Goal: Information Seeking & Learning: Learn about a topic

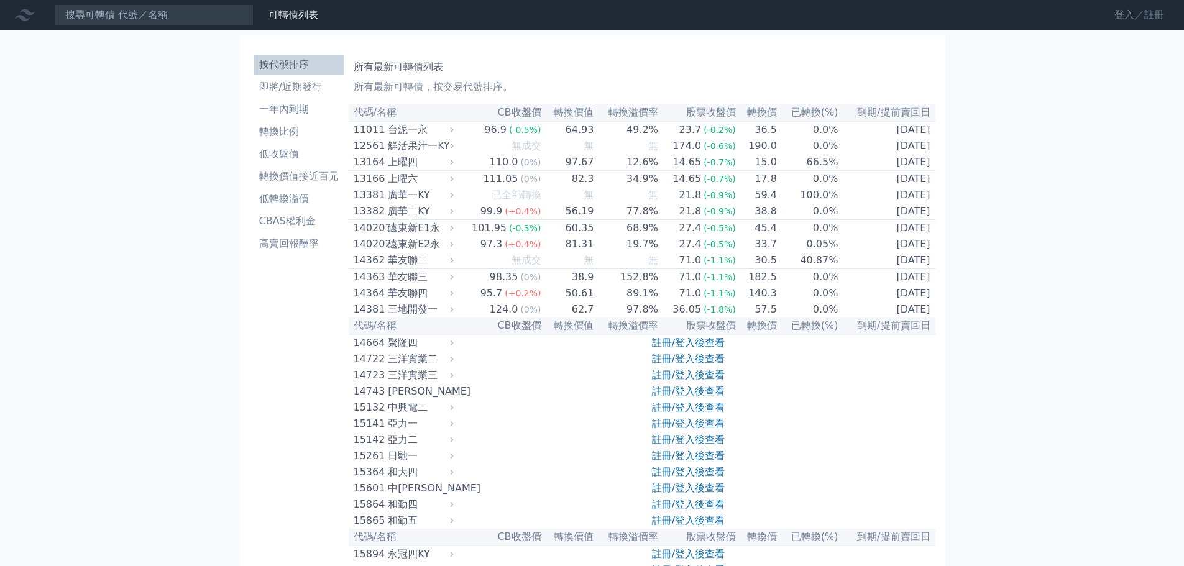
click at [1123, 15] on link "登入／註冊" at bounding box center [1139, 15] width 70 height 20
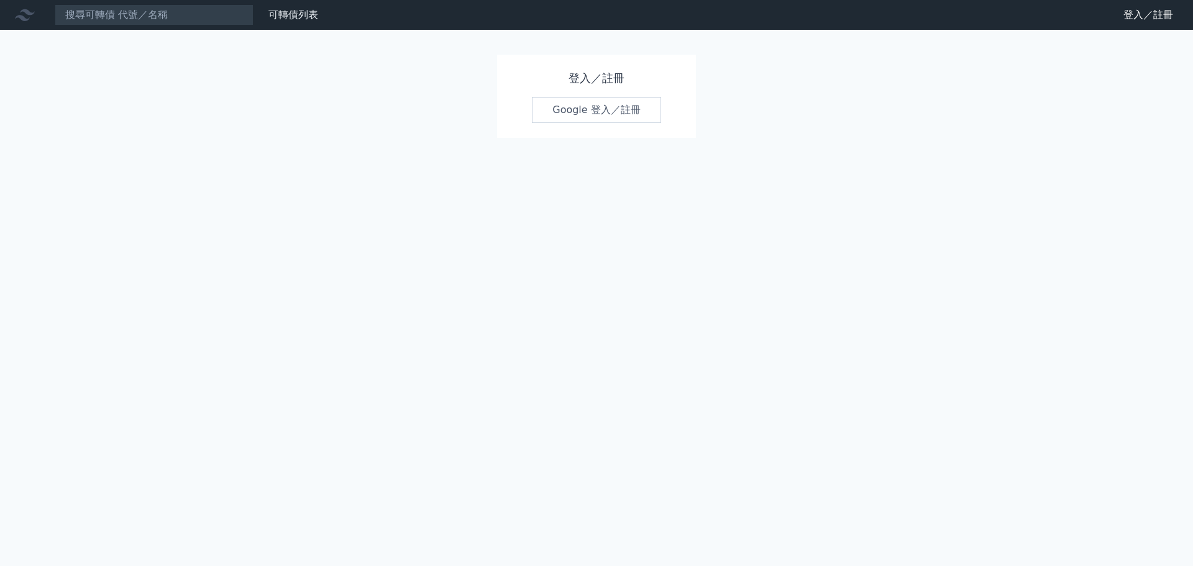
click at [598, 111] on link "Google 登入／註冊" at bounding box center [596, 110] width 129 height 26
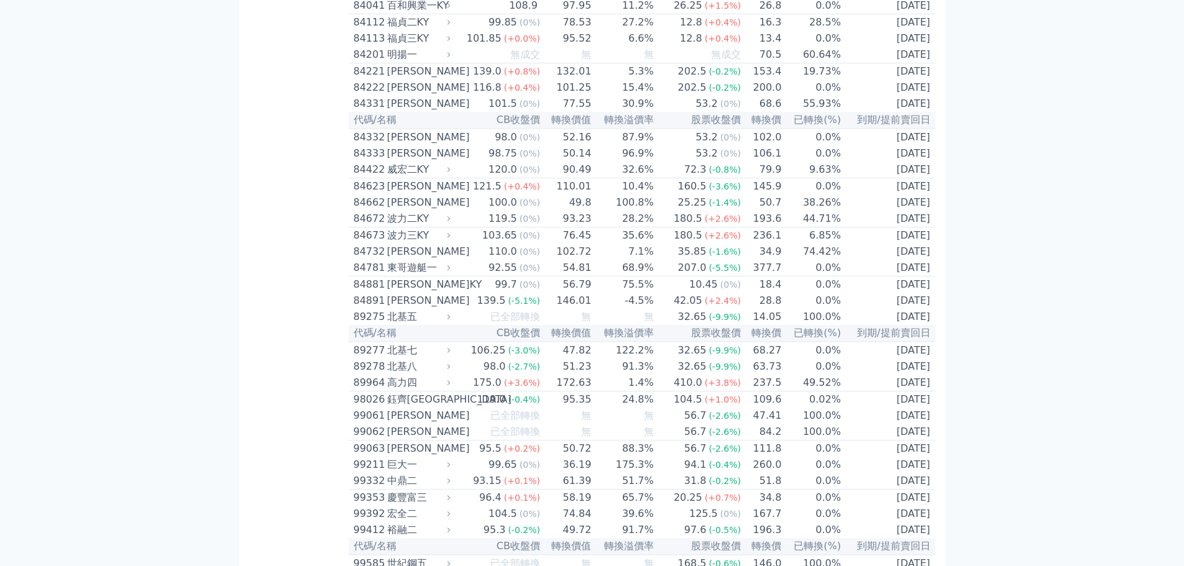
scroll to position [6627, 0]
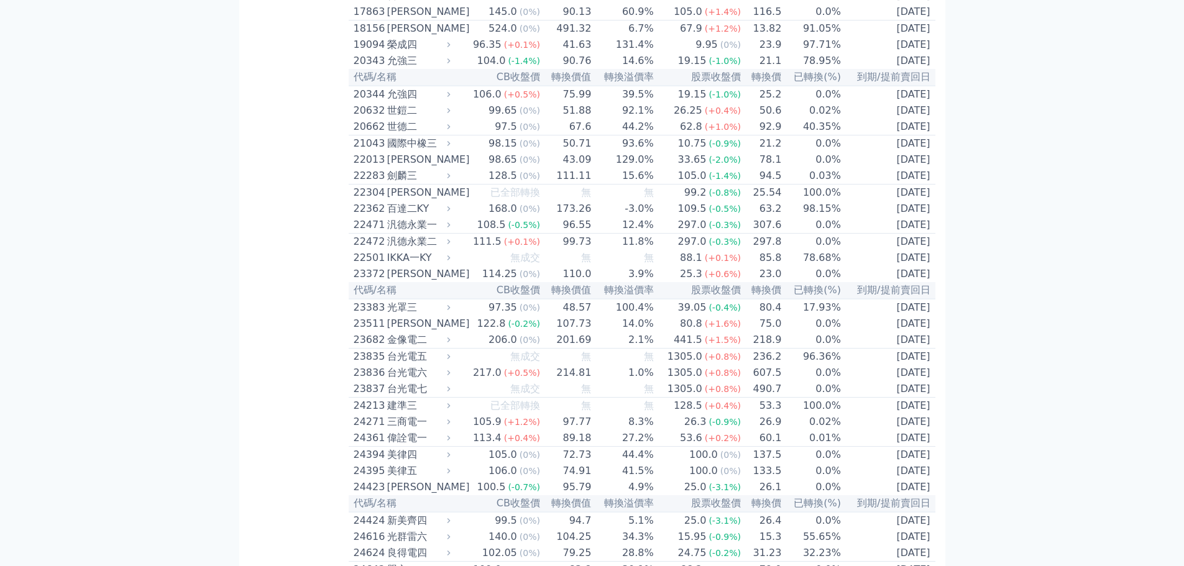
scroll to position [731, 0]
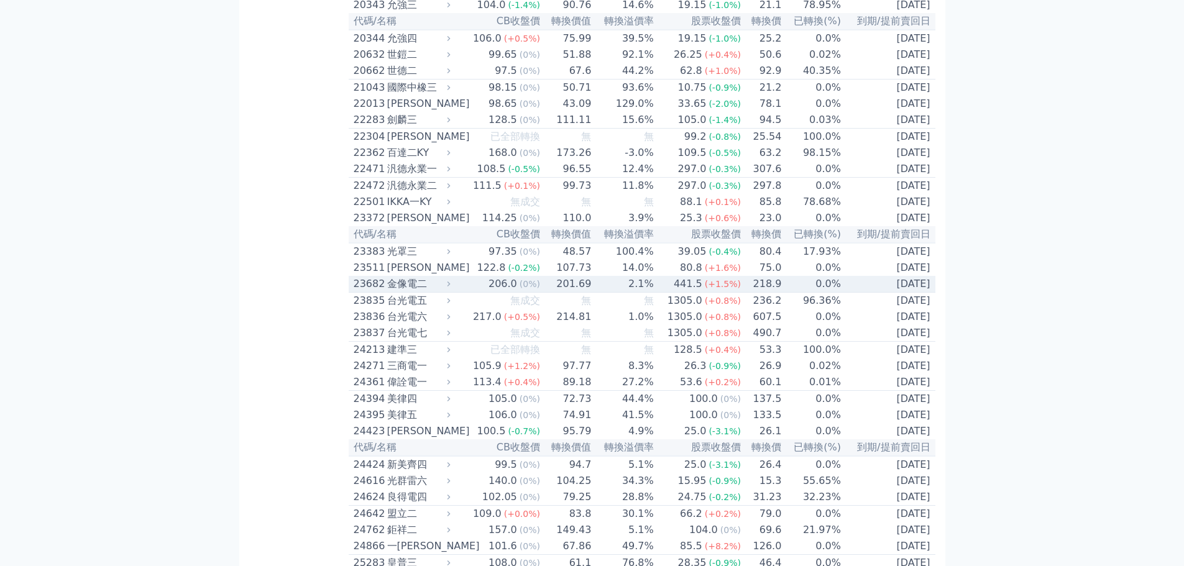
click at [423, 291] on div "金像電二" at bounding box center [417, 284] width 61 height 15
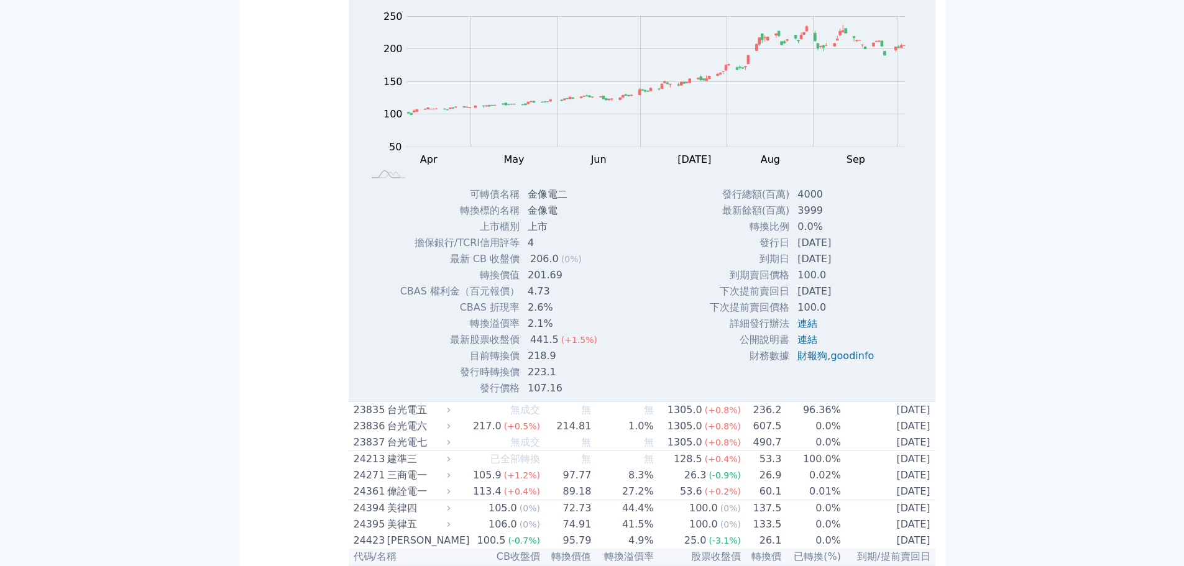
scroll to position [986, 0]
